Goal: Transaction & Acquisition: Purchase product/service

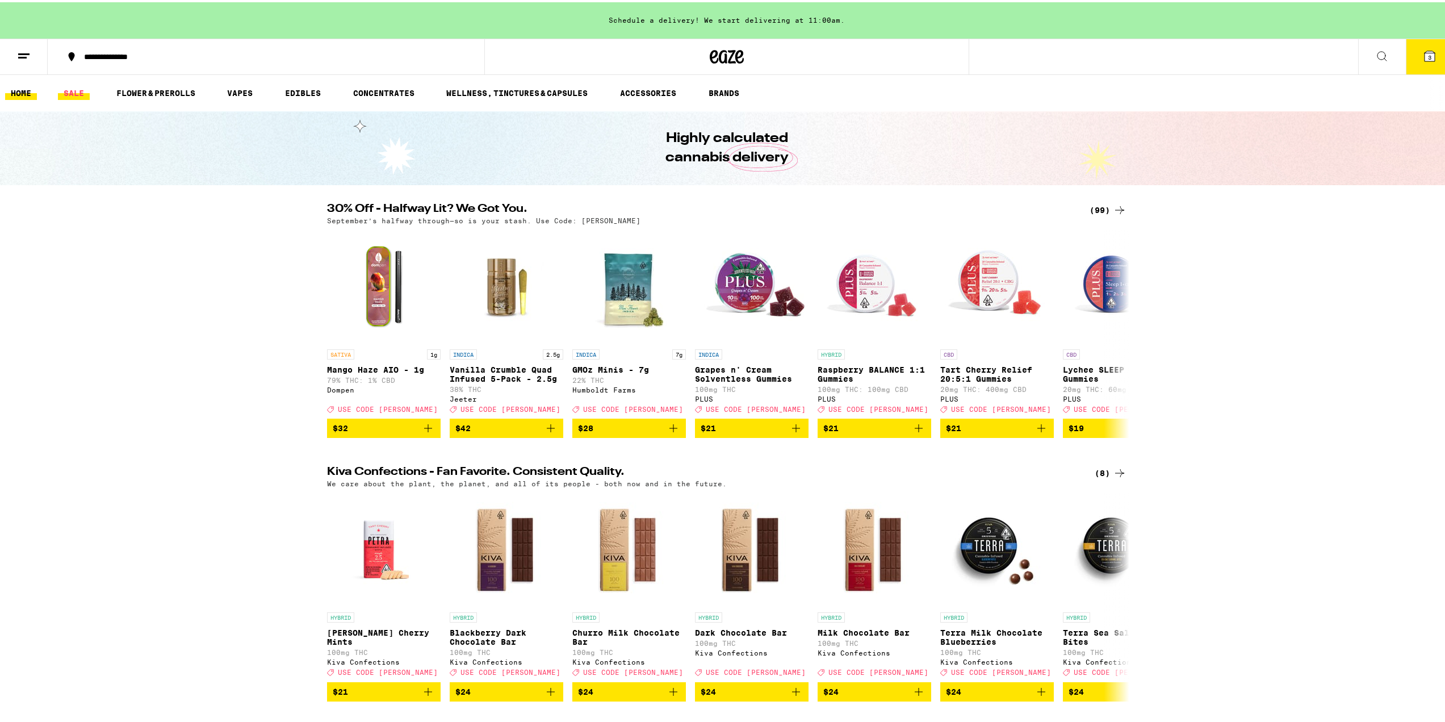
click at [72, 91] on link "SALE" at bounding box center [74, 91] width 32 height 14
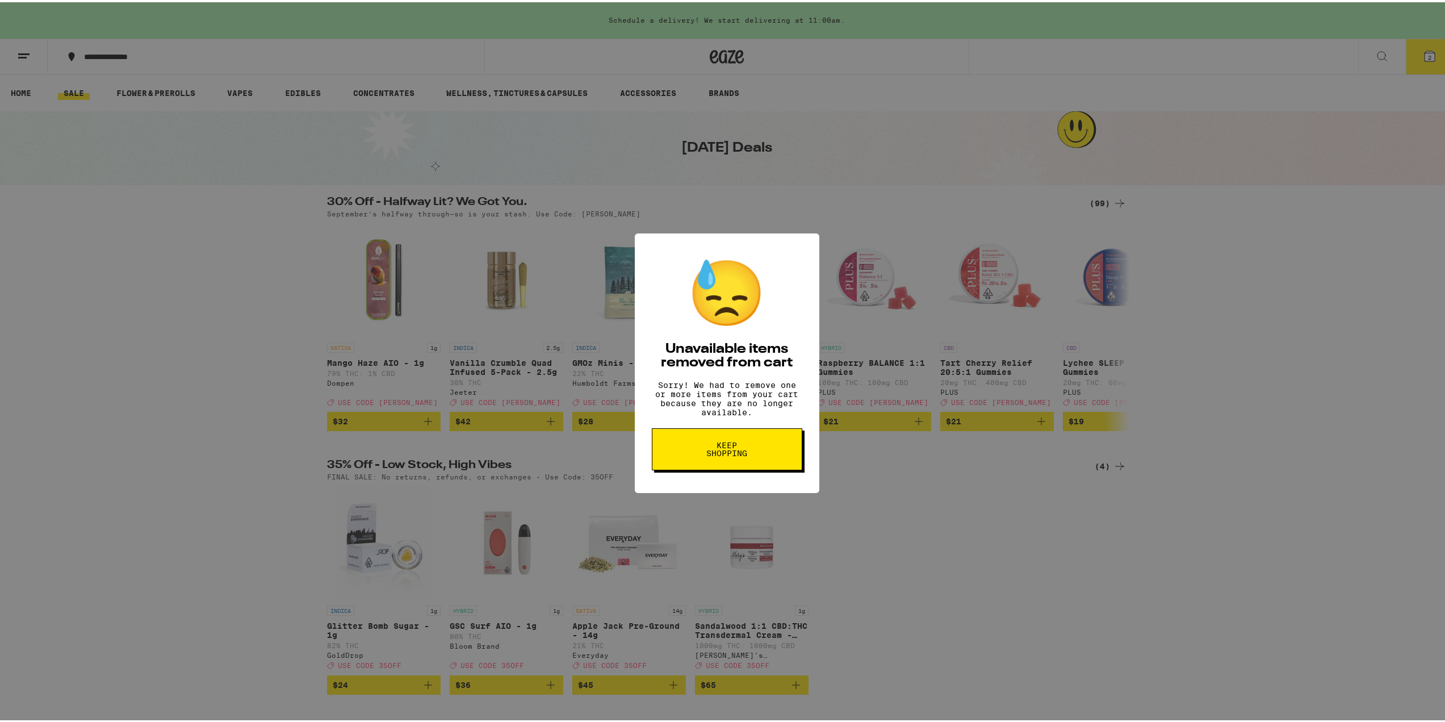
click at [730, 455] on span "Keep Shopping" at bounding box center [727, 447] width 58 height 16
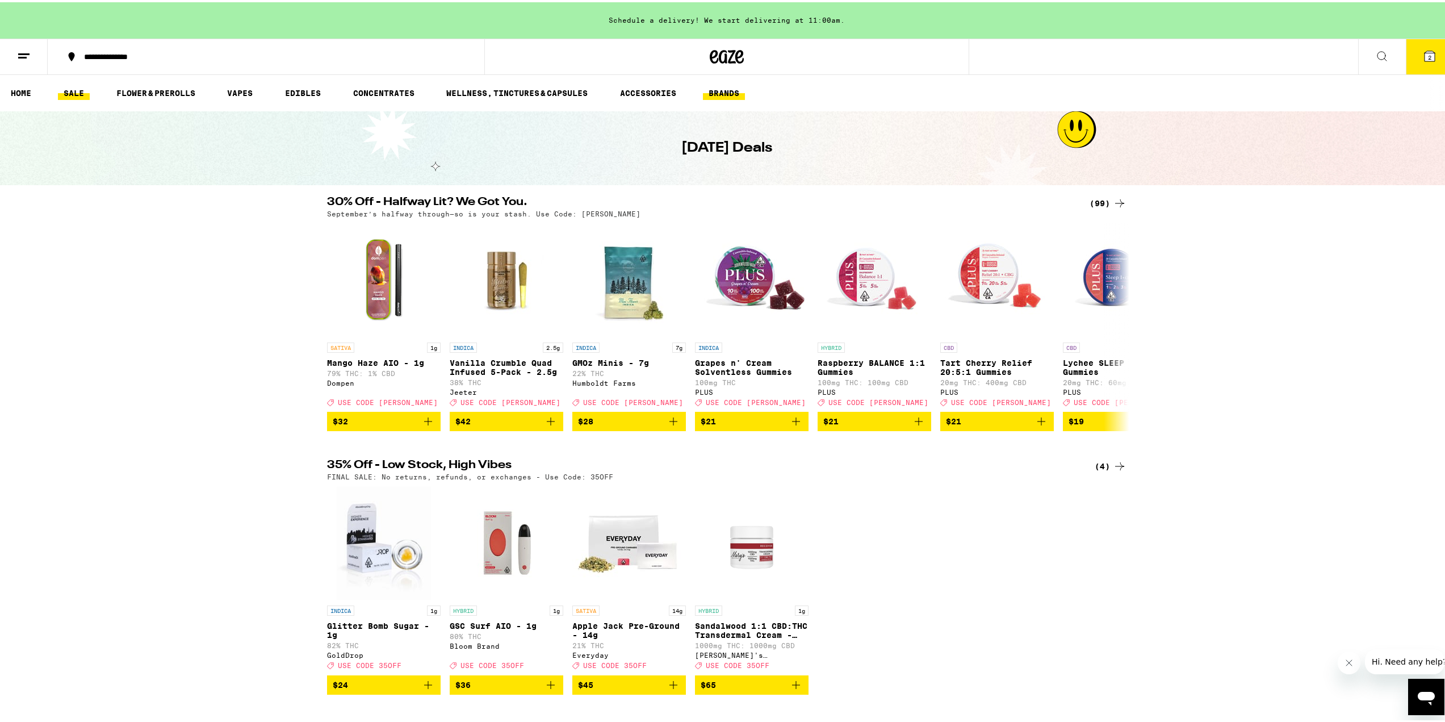
click at [733, 91] on link "BRANDS" at bounding box center [724, 91] width 42 height 14
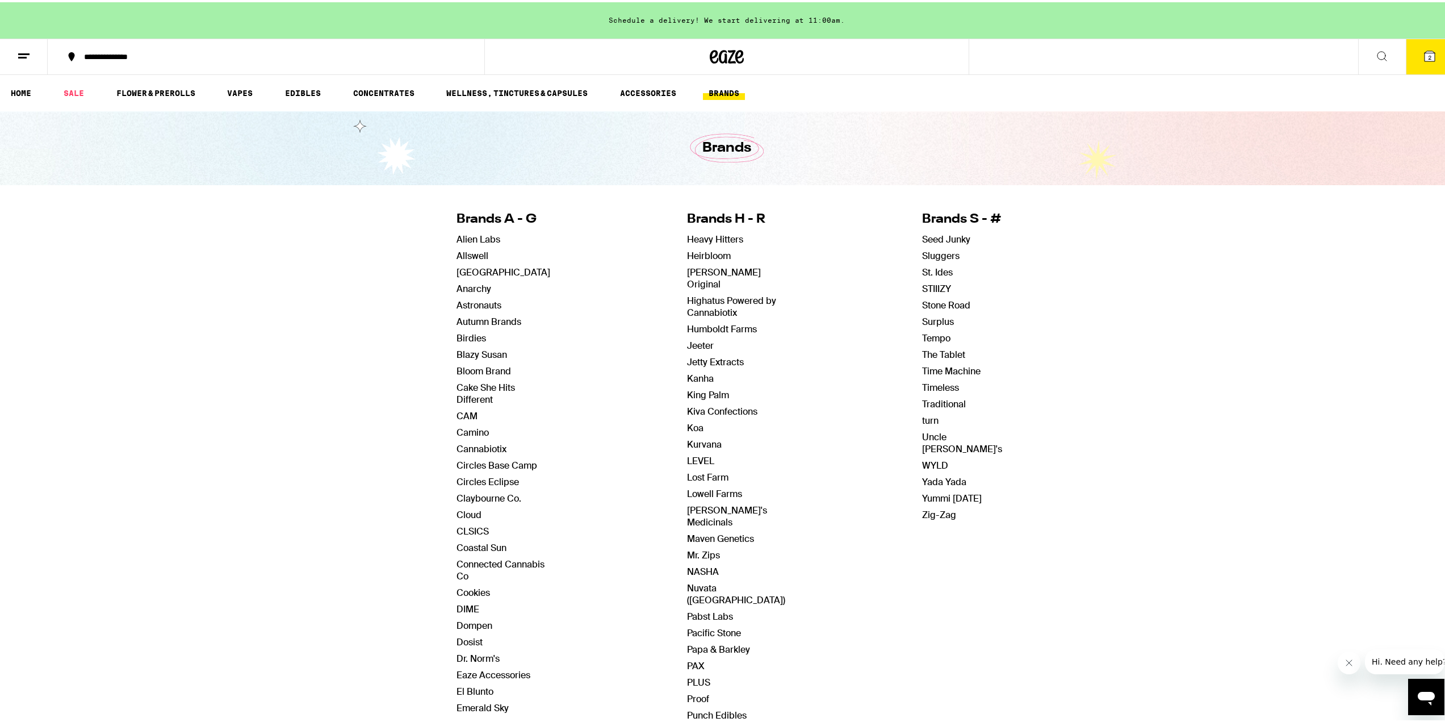
click at [922, 411] on div "Brands S - # Seed Junky Sluggers St. Ides STIIIZY Stone Road Surplus Tempo The …" at bounding box center [962, 519] width 80 height 654
click at [922, 425] on div "Brands S - # Seed Junky Sluggers St. Ides STIIIZY Stone Road Surplus Tempo The …" at bounding box center [962, 519] width 80 height 654
click at [922, 424] on link "turn" at bounding box center [930, 418] width 16 height 12
